Goal: Task Accomplishment & Management: Manage account settings

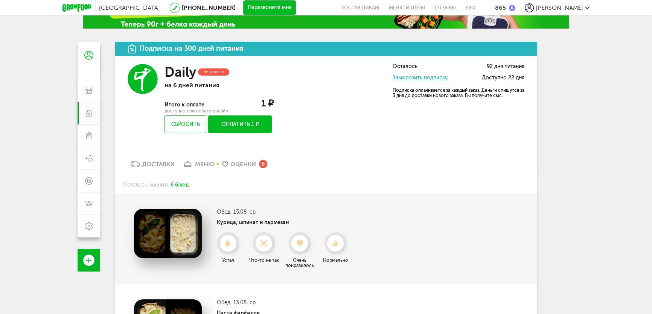
scroll to position [15, 0]
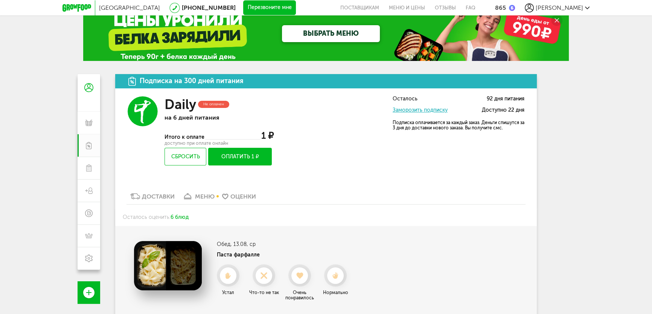
click at [237, 158] on button "Оплатить 1 ₽" at bounding box center [240, 157] width 64 height 18
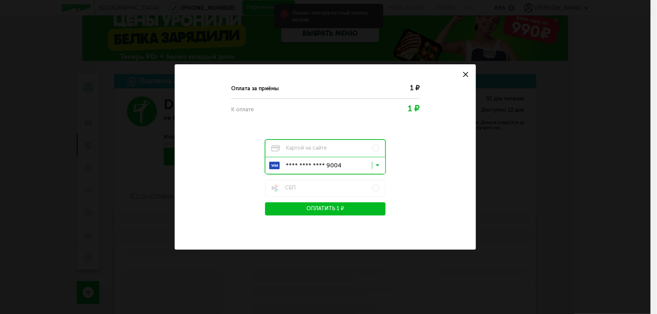
click at [322, 204] on button "Оплатить 1 ₽" at bounding box center [325, 208] width 120 height 13
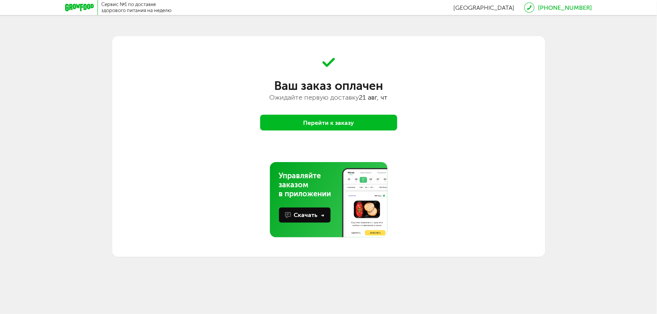
click at [363, 119] on button "Перейти к заказу" at bounding box center [328, 123] width 137 height 16
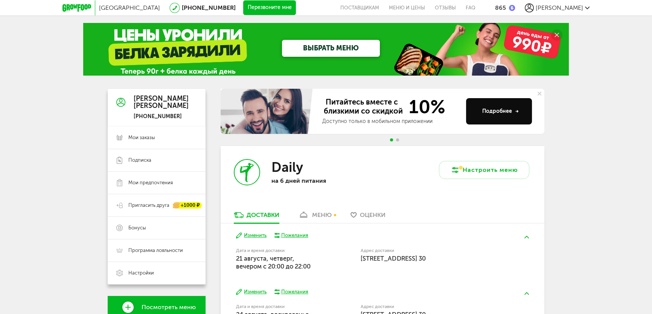
click at [324, 212] on div "меню" at bounding box center [322, 215] width 20 height 7
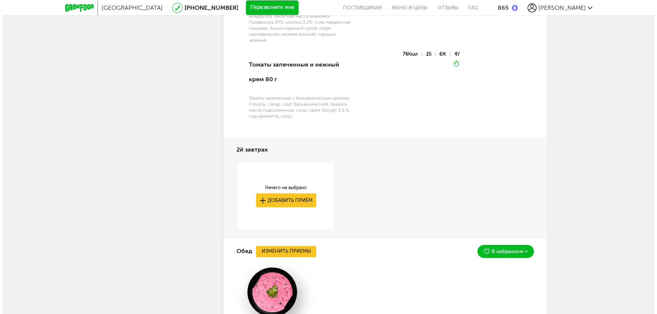
scroll to position [644, 0]
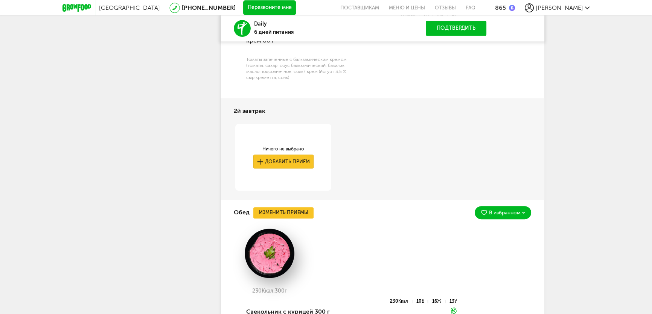
click at [286, 158] on button "Добавить приём" at bounding box center [283, 162] width 60 height 14
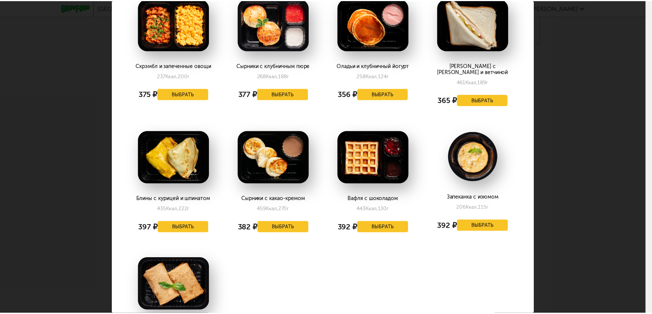
scroll to position [0, 0]
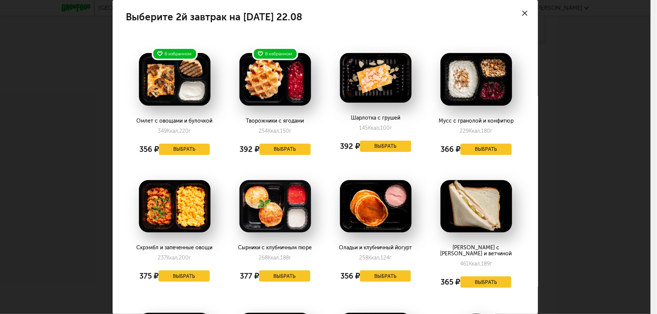
click at [525, 10] on div at bounding box center [524, 13] width 26 height 26
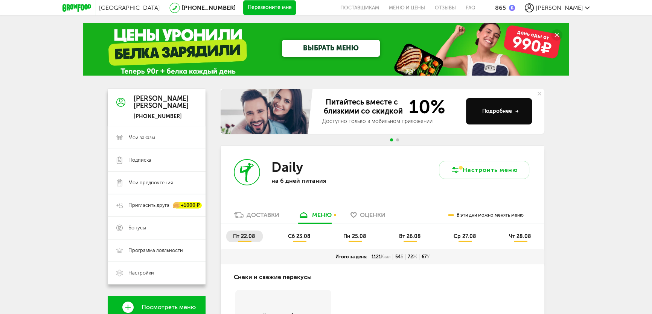
click at [300, 235] on span "сб 23.08" at bounding box center [299, 236] width 23 height 6
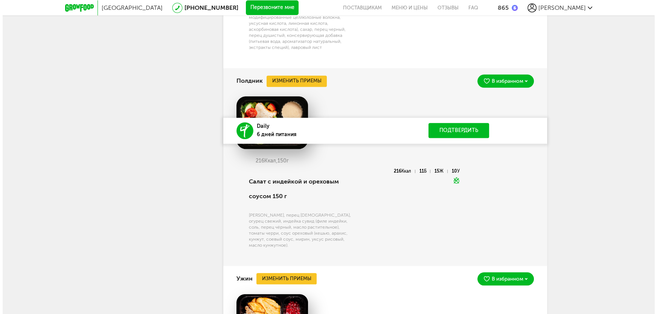
scroll to position [1095, 0]
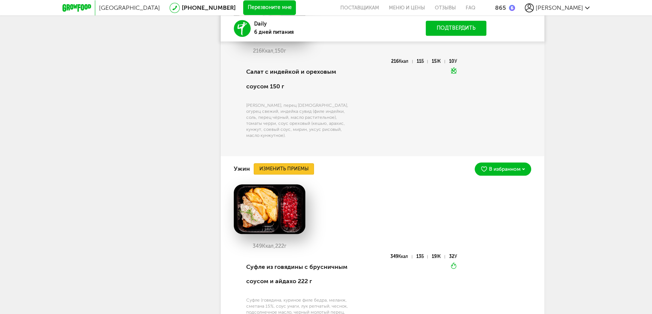
click at [279, 173] on button "Изменить приемы" at bounding box center [284, 168] width 60 height 11
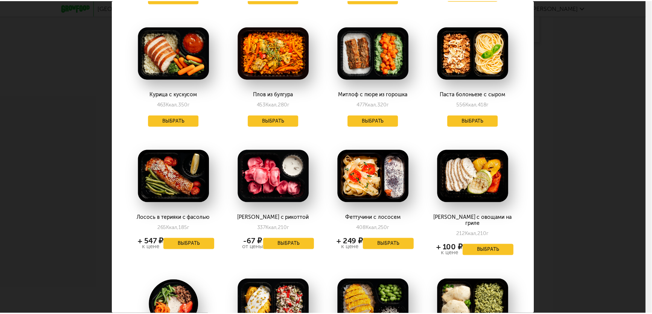
scroll to position [0, 0]
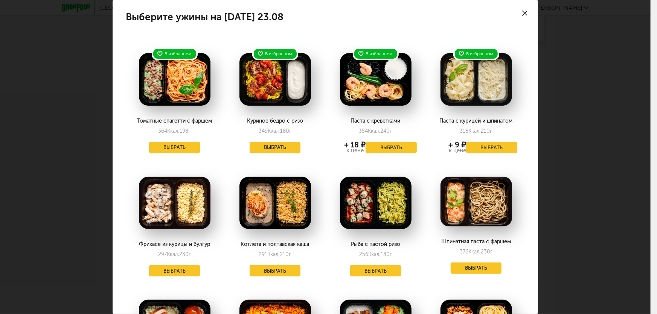
click at [522, 13] on icon at bounding box center [524, 13] width 5 height 5
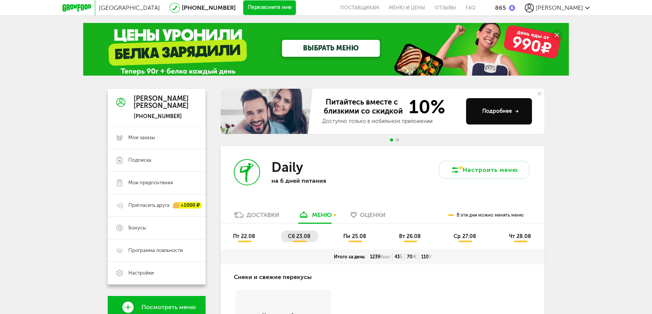
drag, startPoint x: 360, startPoint y: 236, endPoint x: 342, endPoint y: 212, distance: 29.8
click at [360, 236] on span "пн 25.08" at bounding box center [354, 236] width 23 height 6
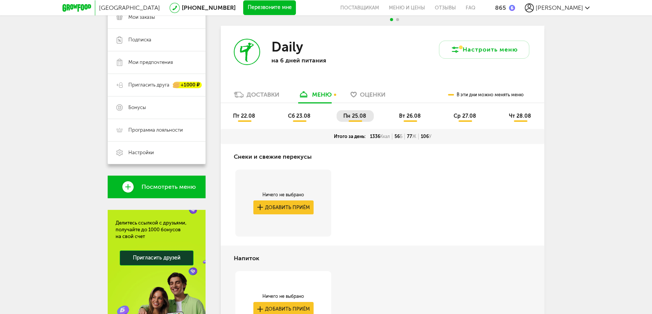
scroll to position [100, 0]
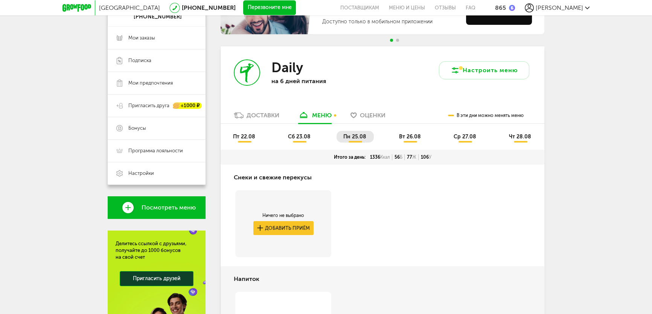
click at [408, 136] on span "вт 26.08" at bounding box center [410, 137] width 22 height 6
click at [458, 137] on span "ср 27.08" at bounding box center [465, 137] width 23 height 6
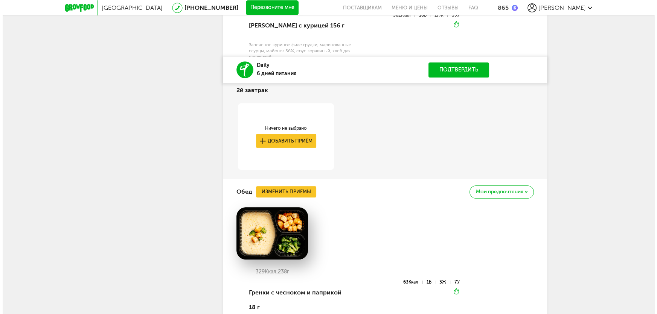
scroll to position [647, 0]
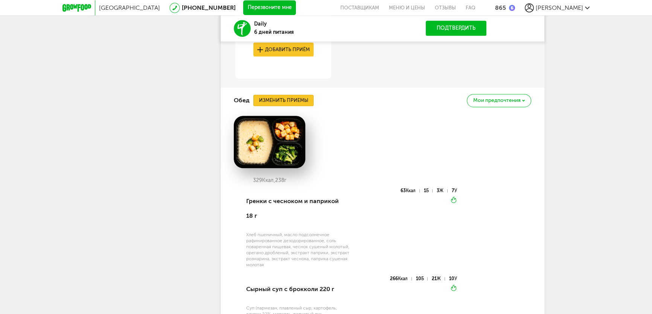
click at [294, 102] on button "Изменить приемы" at bounding box center [283, 100] width 60 height 11
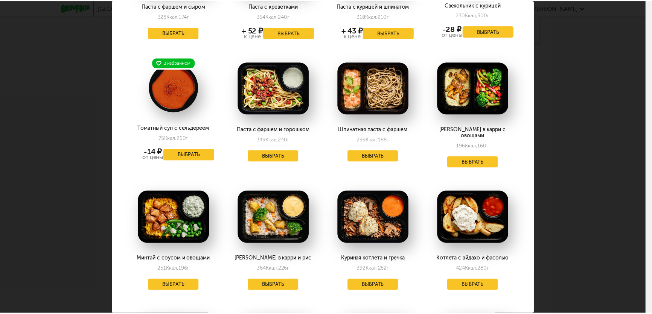
scroll to position [0, 0]
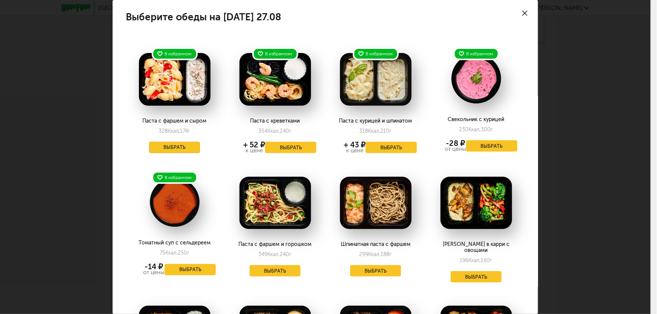
click at [186, 148] on button "Выбрать" at bounding box center [174, 147] width 51 height 11
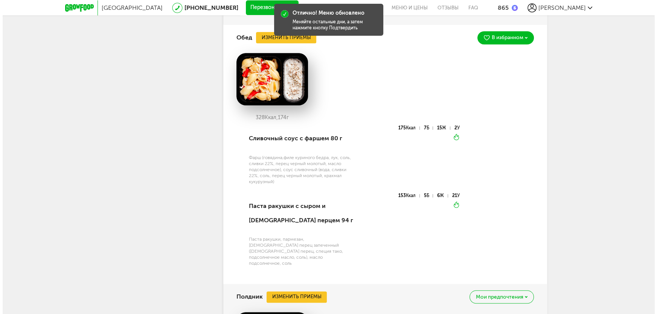
scroll to position [829, 0]
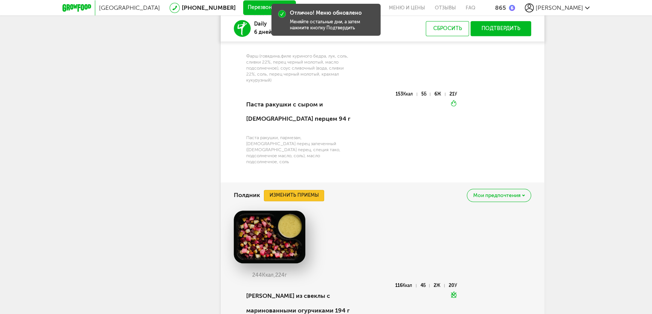
click at [312, 190] on button "Изменить приемы" at bounding box center [294, 195] width 60 height 11
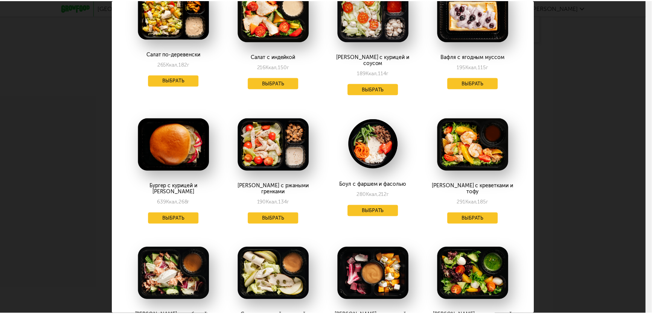
scroll to position [182, 0]
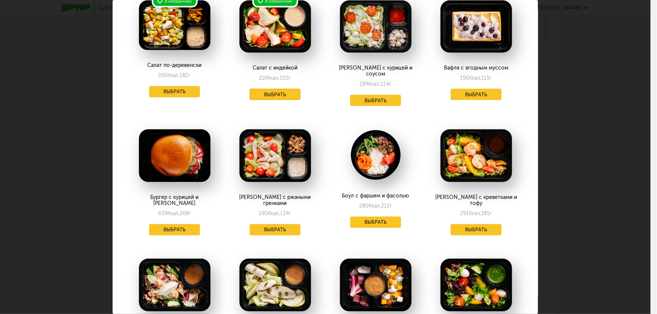
click at [283, 89] on button "Выбрать" at bounding box center [275, 94] width 51 height 11
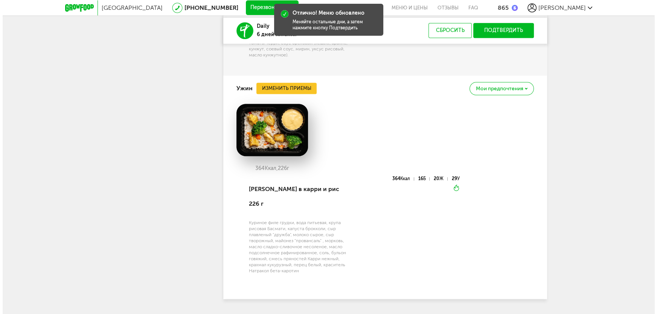
scroll to position [1137, 0]
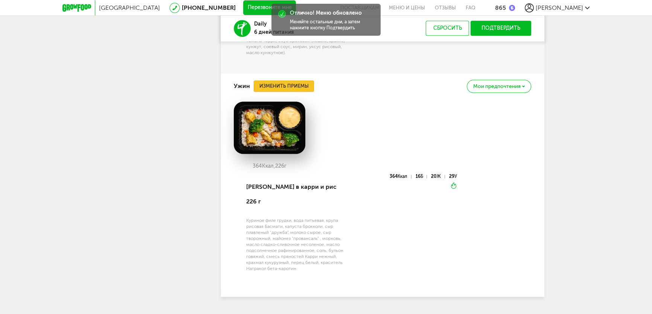
click at [295, 81] on button "Изменить приемы" at bounding box center [284, 86] width 60 height 11
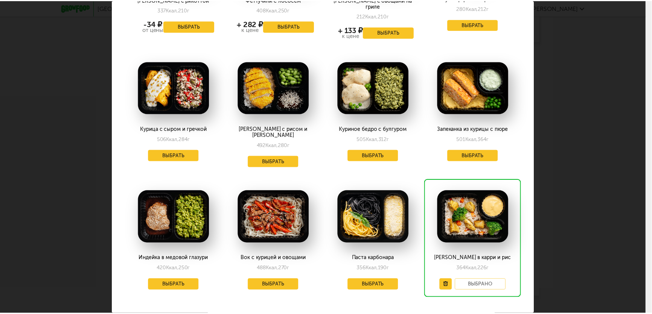
scroll to position [508, 0]
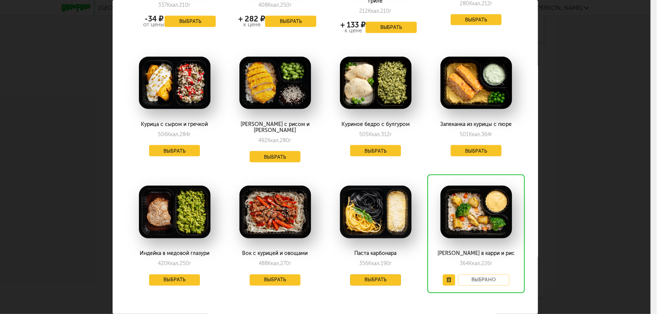
click at [395, 275] on button "Выбрать" at bounding box center [375, 280] width 51 height 11
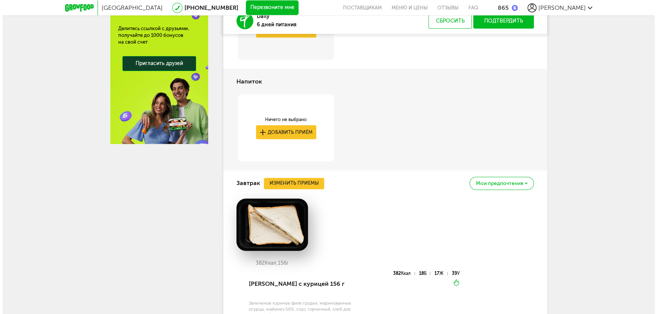
scroll to position [315, 0]
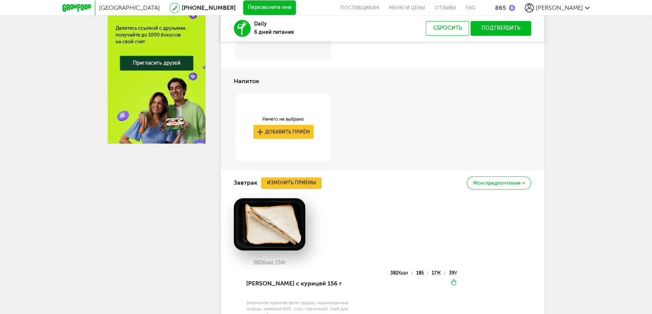
click at [309, 181] on button "Изменить приемы" at bounding box center [291, 183] width 60 height 11
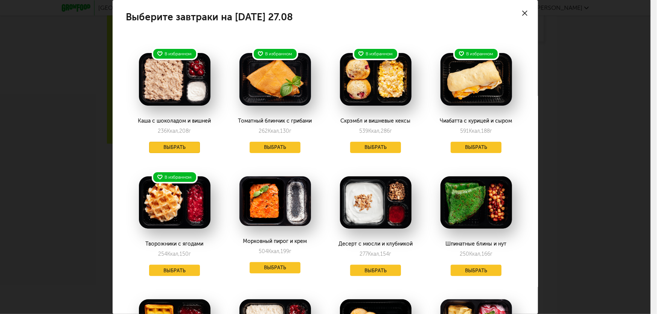
click at [183, 144] on button "Выбрать" at bounding box center [174, 147] width 51 height 11
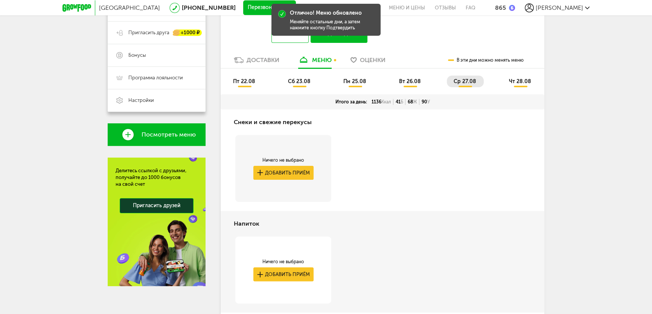
scroll to position [133, 0]
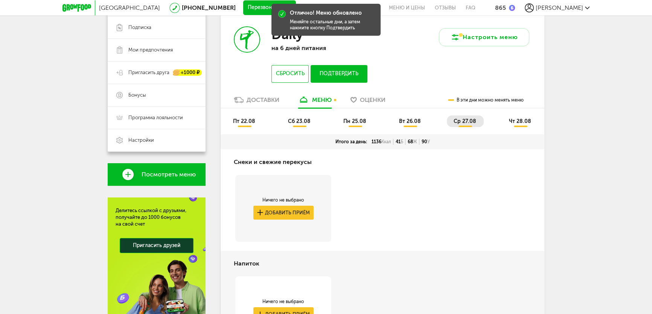
click at [518, 120] on span "чт 28.08" at bounding box center [520, 121] width 22 height 6
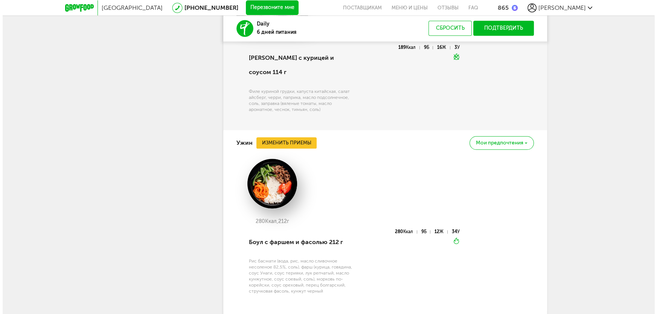
scroll to position [1045, 0]
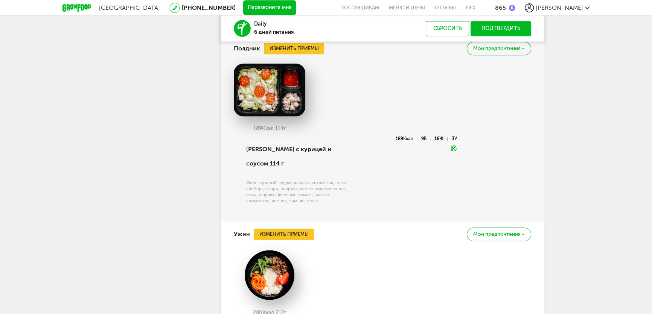
click at [294, 47] on button "Изменить приемы" at bounding box center [294, 48] width 60 height 11
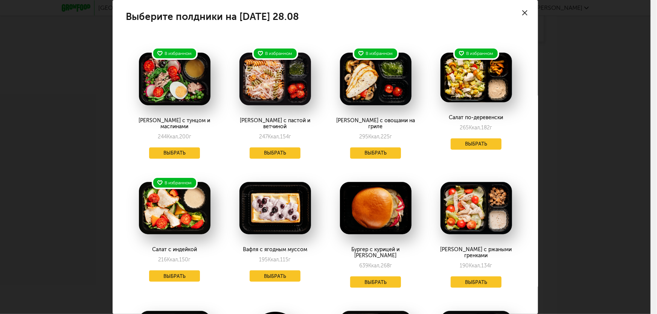
scroll to position [0, 0]
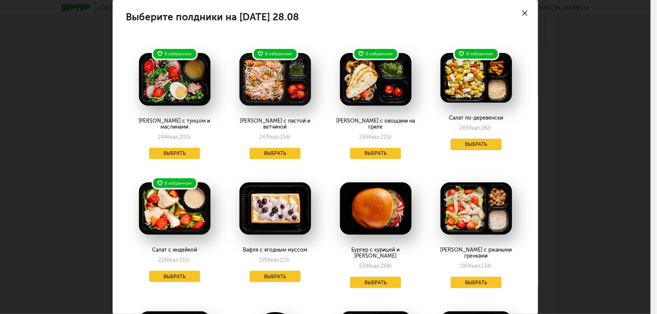
click at [466, 141] on button "Выбрать" at bounding box center [476, 144] width 51 height 11
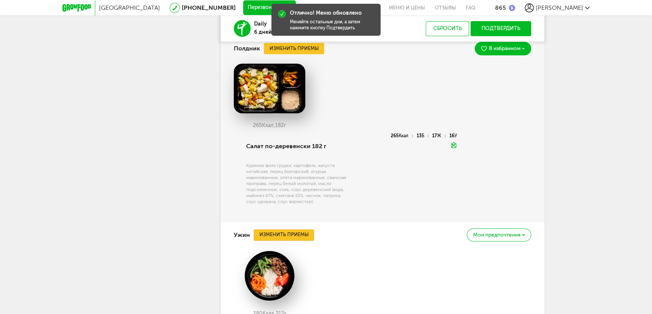
click at [300, 232] on button "Изменить приемы" at bounding box center [284, 235] width 60 height 11
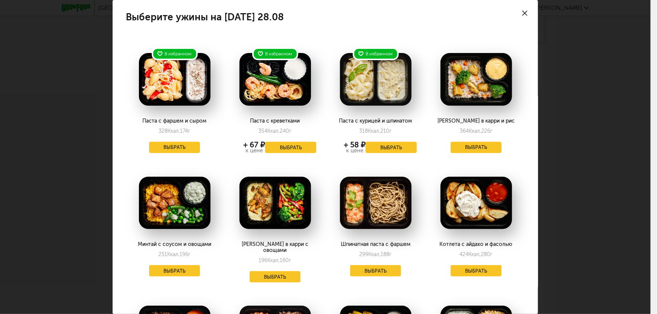
scroll to position [182, 0]
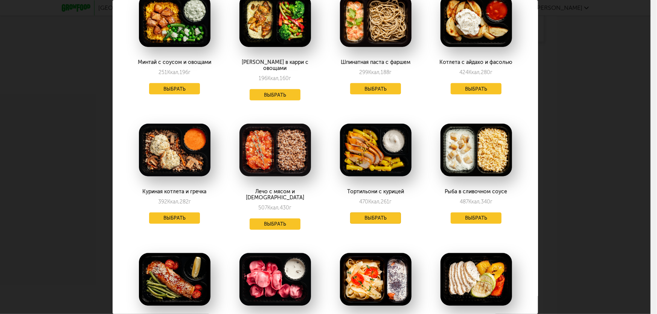
click at [368, 213] on button "Выбрать" at bounding box center [375, 218] width 51 height 11
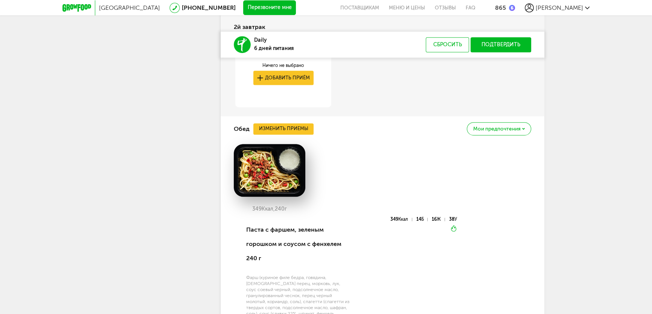
scroll to position [772, 0]
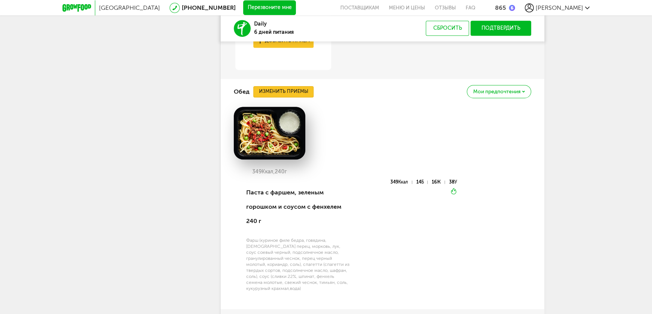
click at [295, 90] on button "Изменить приемы" at bounding box center [283, 91] width 60 height 11
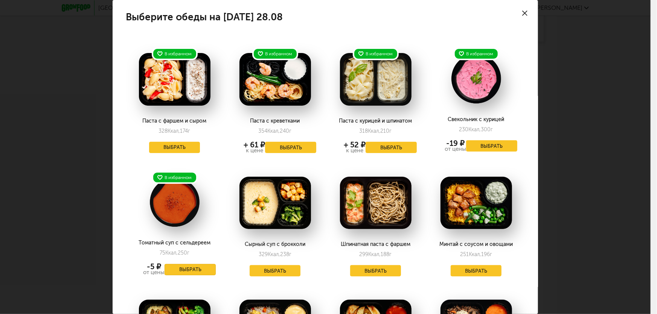
click at [192, 268] on button "Выбрать" at bounding box center [189, 269] width 51 height 11
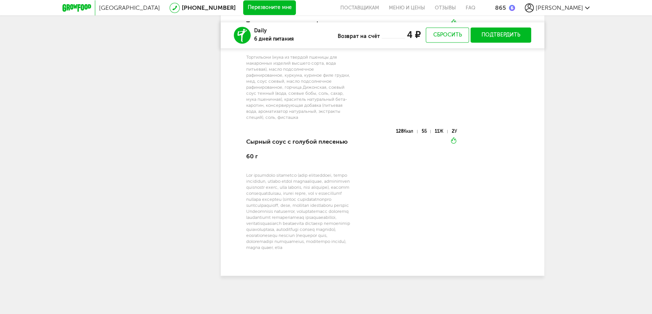
scroll to position [1232, 0]
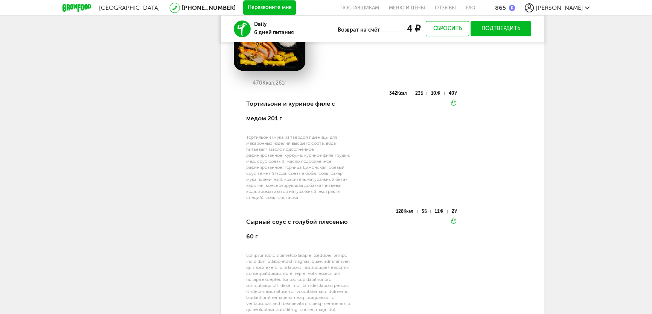
click at [499, 33] on button "Подтвердить" at bounding box center [500, 28] width 61 height 15
click at [505, 27] on button "Подтвердить" at bounding box center [500, 28] width 61 height 15
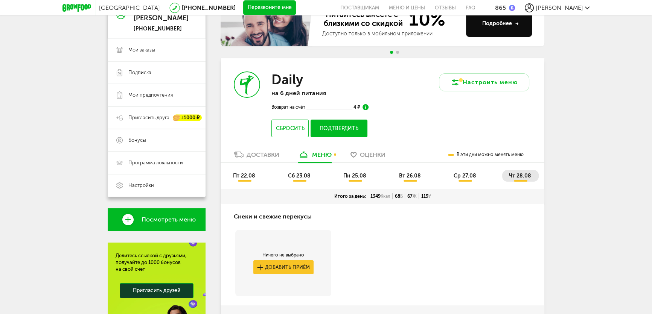
scroll to position [46, 0]
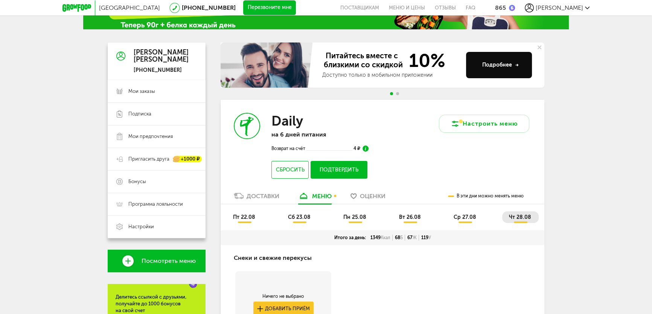
click at [342, 168] on button "Подтвердить" at bounding box center [338, 170] width 57 height 18
click at [356, 169] on button "Подтвердить" at bounding box center [338, 170] width 57 height 18
